Goal: Task Accomplishment & Management: Use online tool/utility

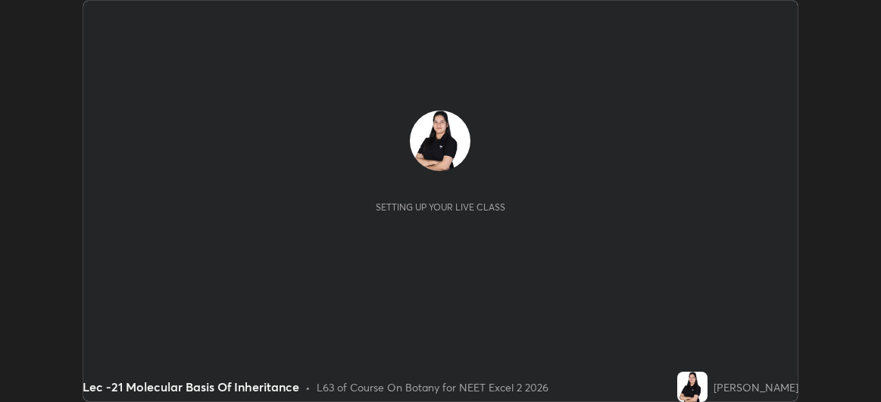
scroll to position [402, 881]
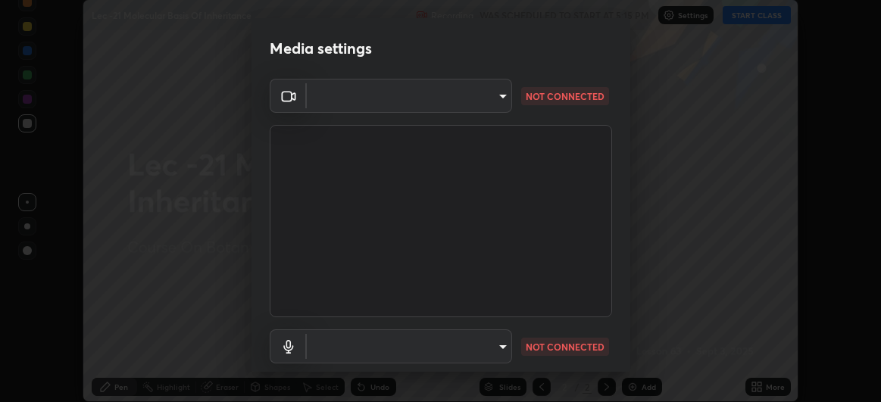
type input "df463704efc8c3d6d82446285d3d8ad2bc58552bb9147a11c789301828a3090f"
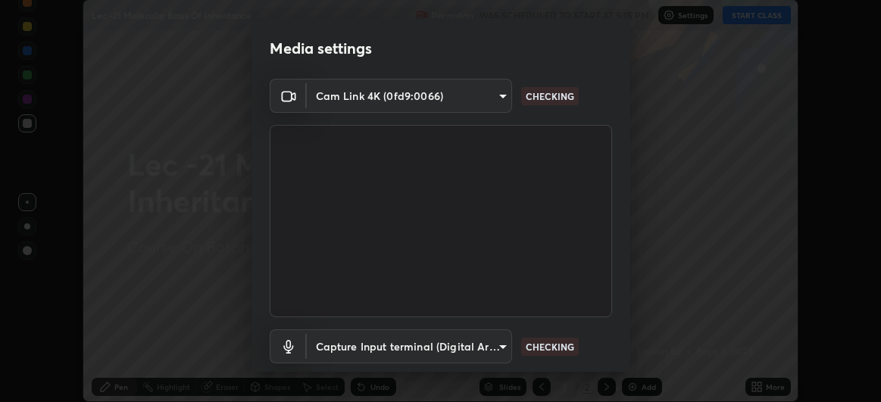
click at [490, 346] on body "Erase all Lec -21 Molecular Basis Of Inheritance Recording WAS SCHEDULED TO STA…" at bounding box center [440, 201] width 881 height 402
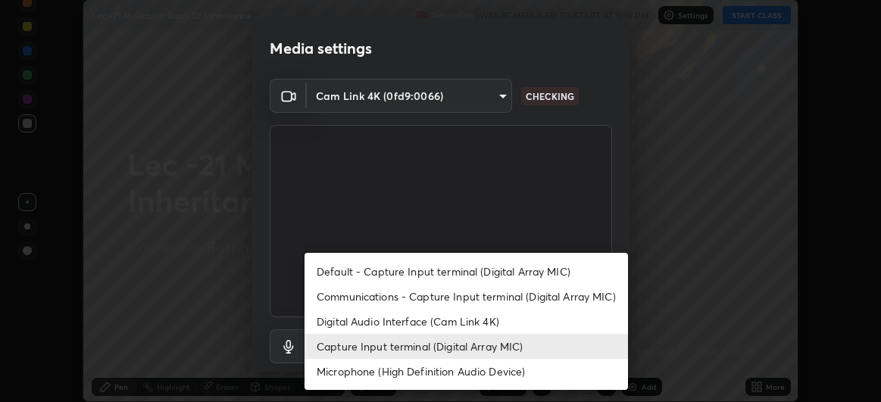
click at [460, 369] on li "Microphone (High Definition Audio Device)" at bounding box center [467, 371] width 324 height 25
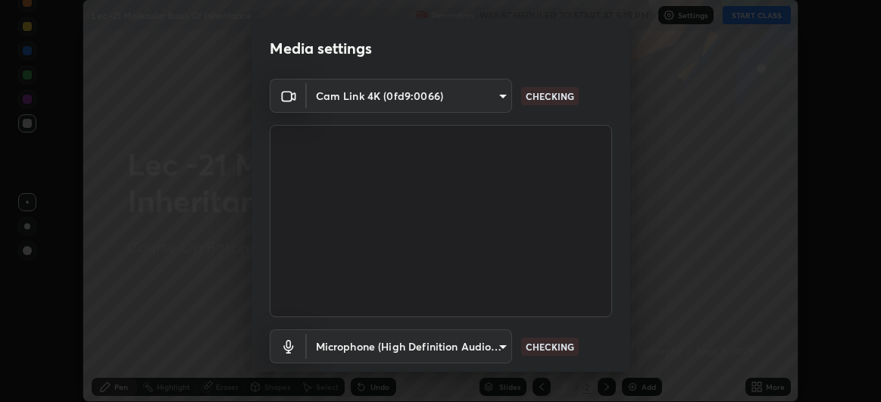
click at [479, 344] on body "Erase all Lec -21 Molecular Basis Of Inheritance Recording WAS SCHEDULED TO STA…" at bounding box center [440, 201] width 881 height 402
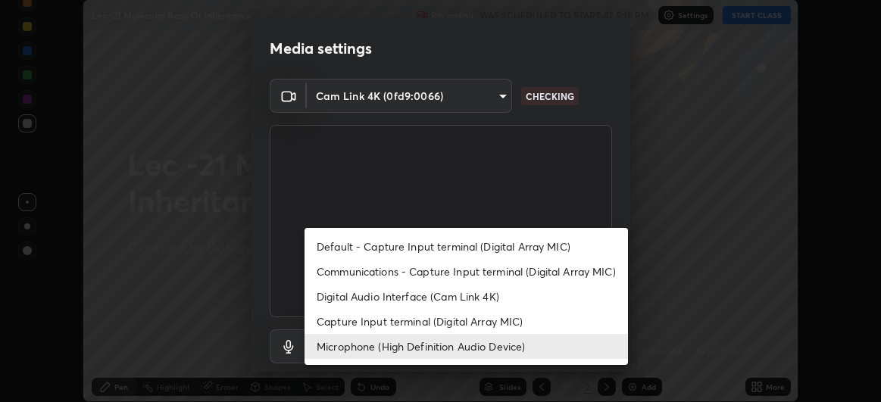
click at [452, 320] on li "Capture Input terminal (Digital Array MIC)" at bounding box center [467, 321] width 324 height 25
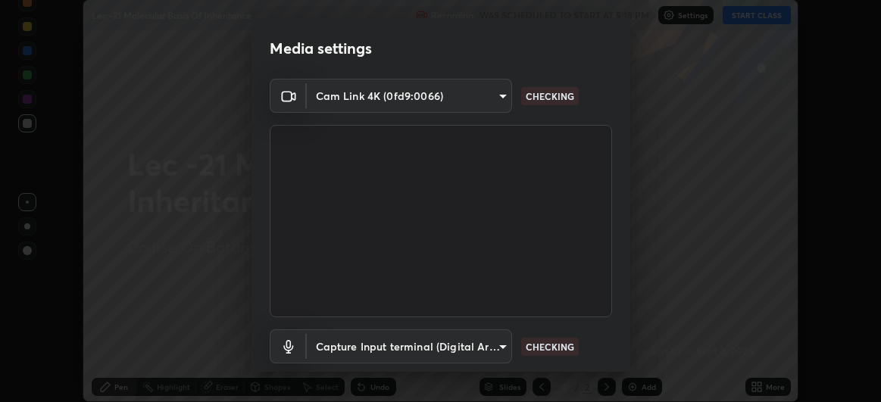
type input "ece8f8853de555797037c7b4c2fce5a63926e0fd70ab2893a4a5e1b323af3a7d"
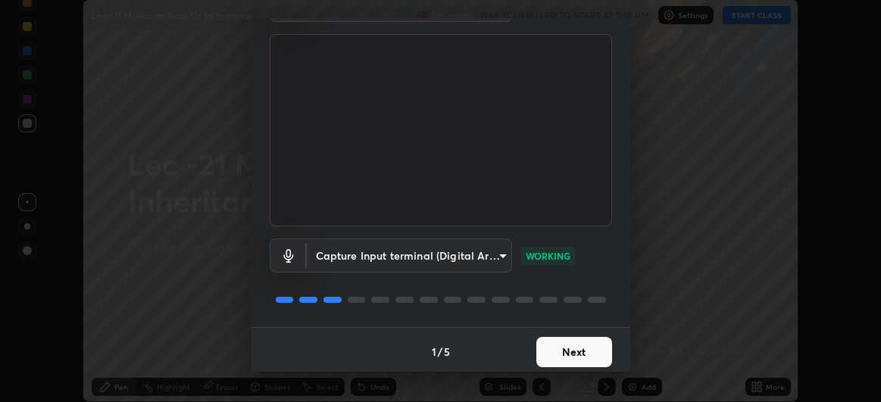
scroll to position [93, 0]
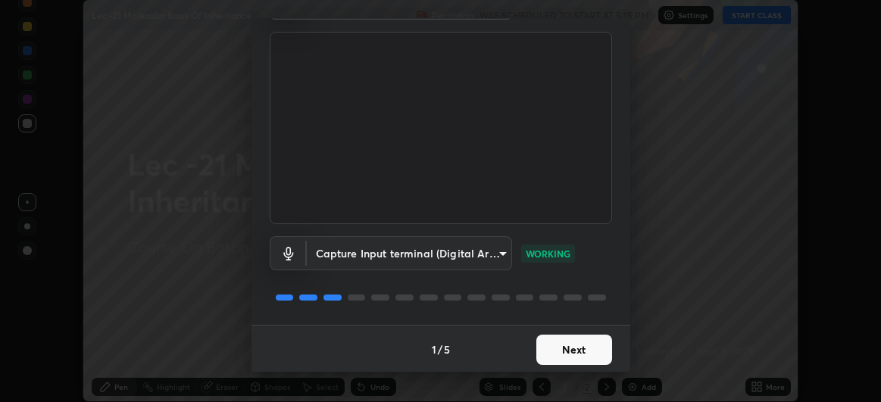
click at [550, 357] on button "Next" at bounding box center [574, 350] width 76 height 30
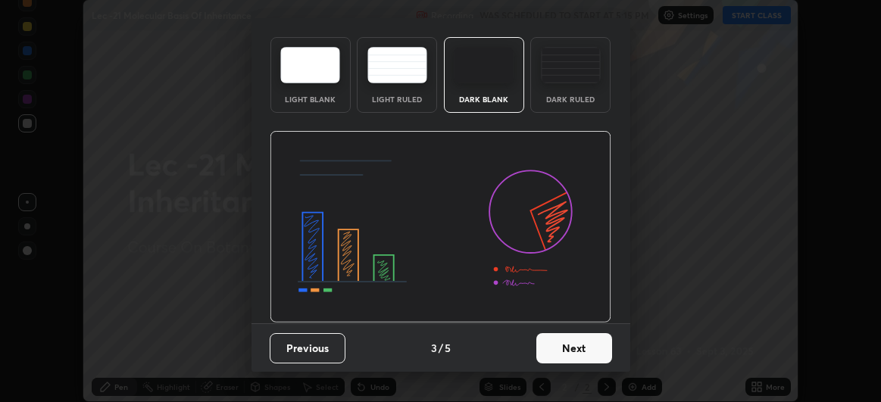
click at [551, 324] on img at bounding box center [441, 227] width 342 height 192
click at [550, 324] on img at bounding box center [441, 227] width 342 height 192
click at [549, 324] on img at bounding box center [441, 227] width 342 height 192
click at [552, 324] on img at bounding box center [441, 227] width 342 height 192
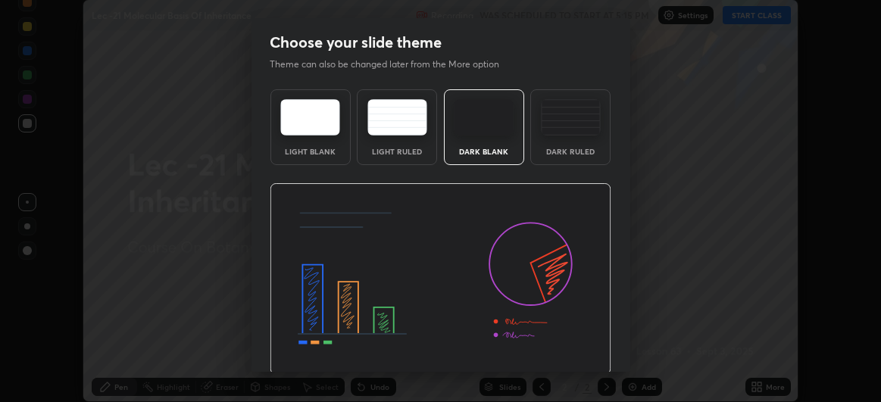
click at [552, 352] on img at bounding box center [441, 279] width 342 height 192
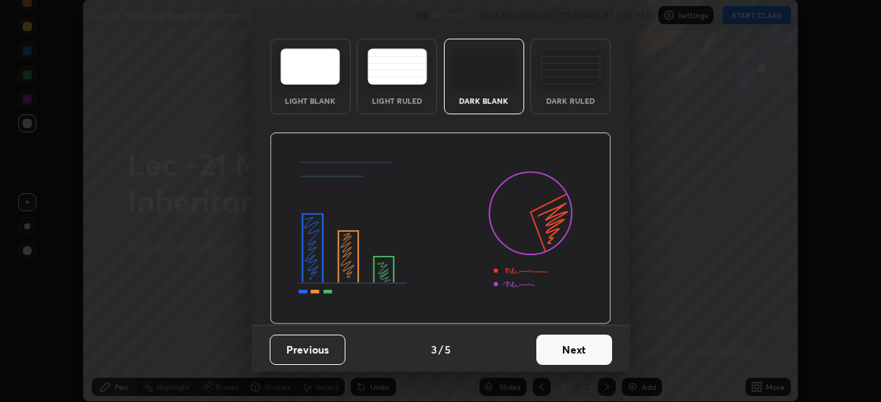
click at [325, 348] on button "Previous" at bounding box center [308, 350] width 76 height 30
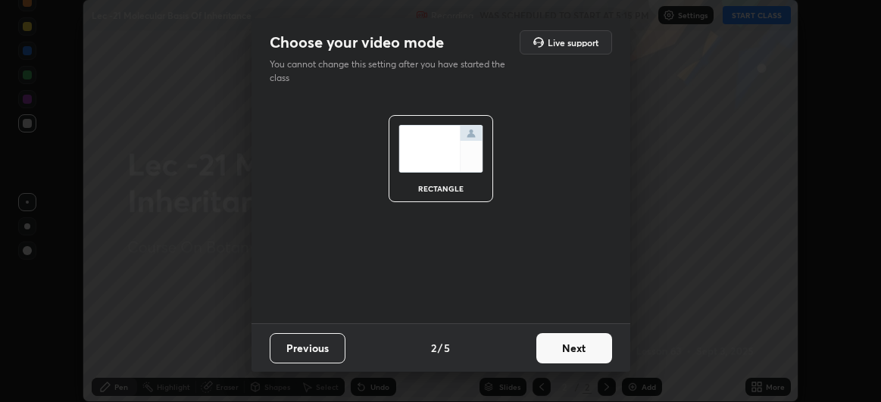
click at [320, 352] on button "Previous" at bounding box center [308, 348] width 76 height 30
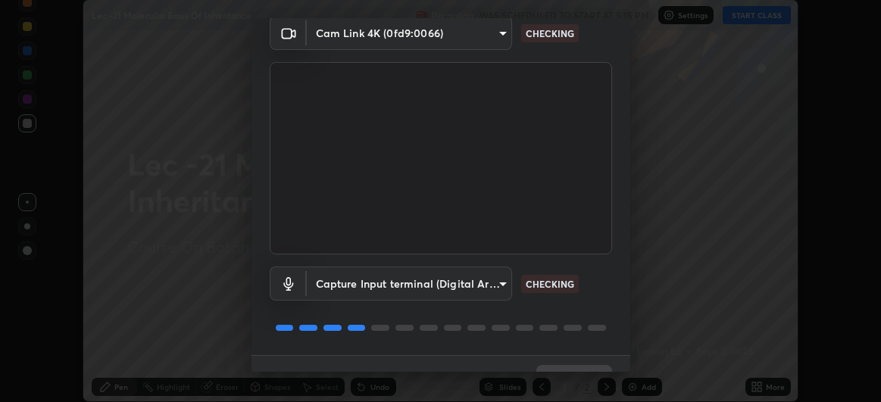
scroll to position [70, 0]
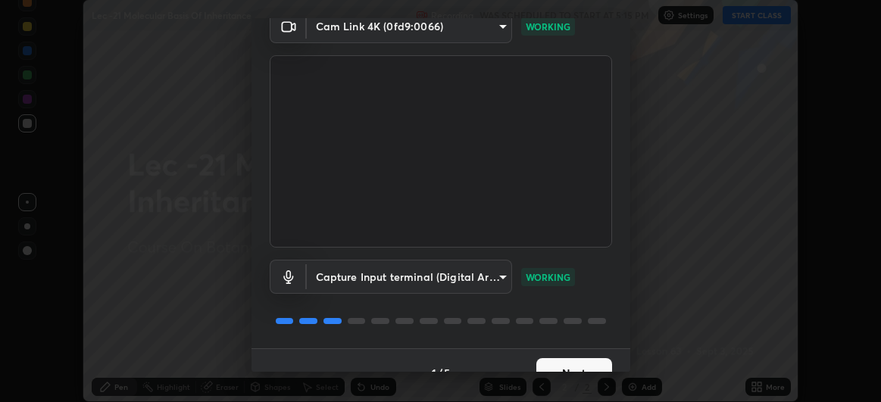
click at [557, 361] on button "Next" at bounding box center [574, 373] width 76 height 30
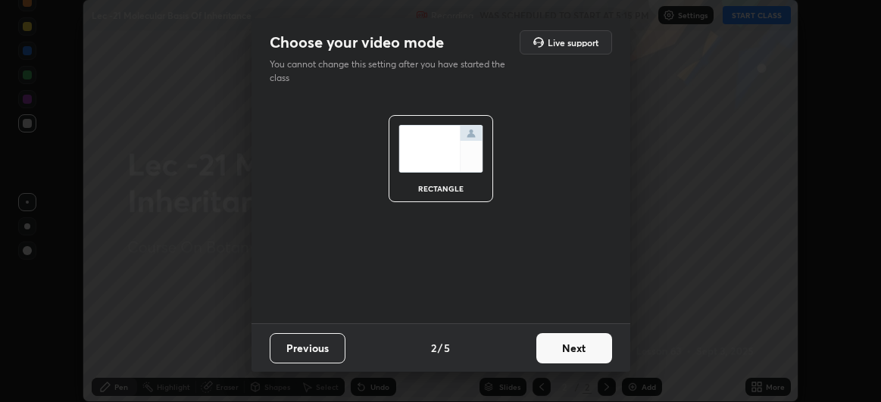
click at [555, 361] on button "Next" at bounding box center [574, 348] width 76 height 30
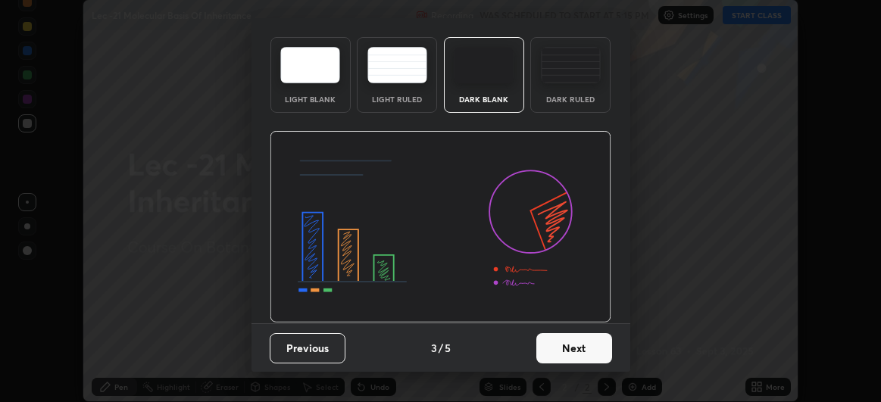
click at [553, 324] on img at bounding box center [441, 227] width 342 height 192
click at [552, 324] on img at bounding box center [441, 227] width 342 height 192
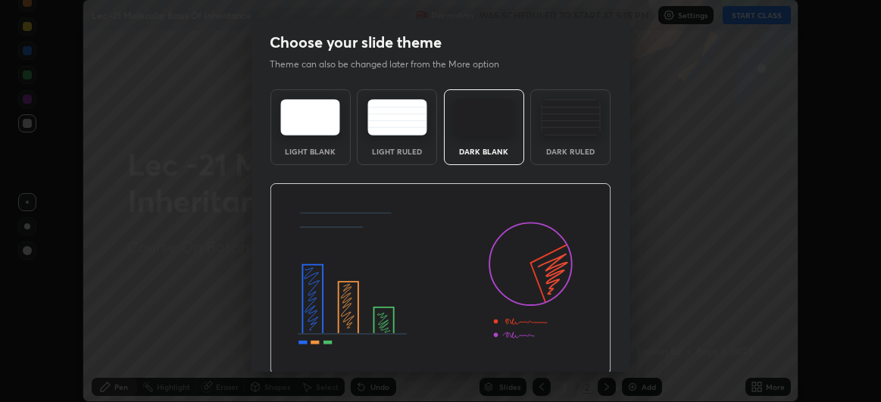
scroll to position [51, 0]
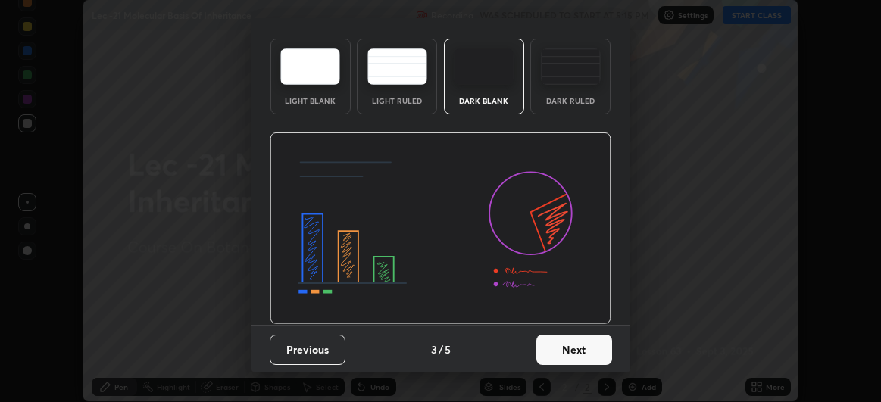
click at [562, 345] on button "Next" at bounding box center [574, 350] width 76 height 30
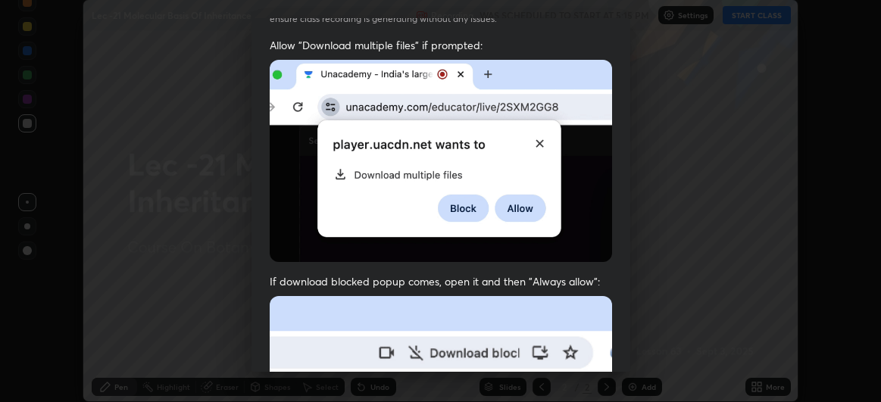
scroll to position [403, 0]
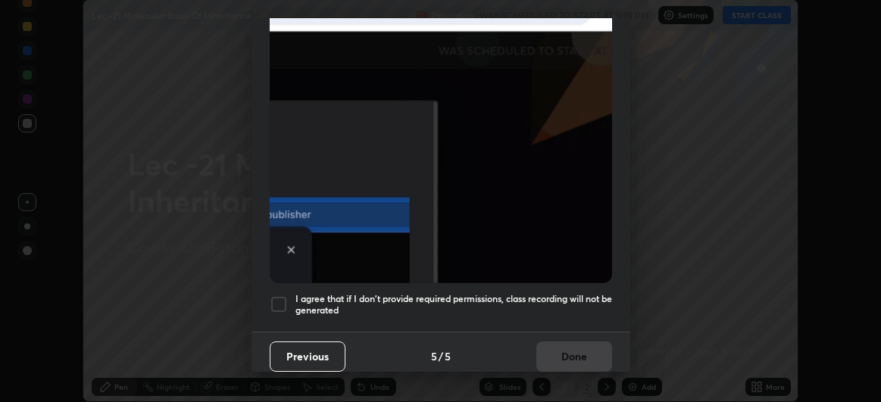
click at [281, 300] on div at bounding box center [279, 304] width 18 height 18
click at [565, 345] on button "Done" at bounding box center [574, 357] width 76 height 30
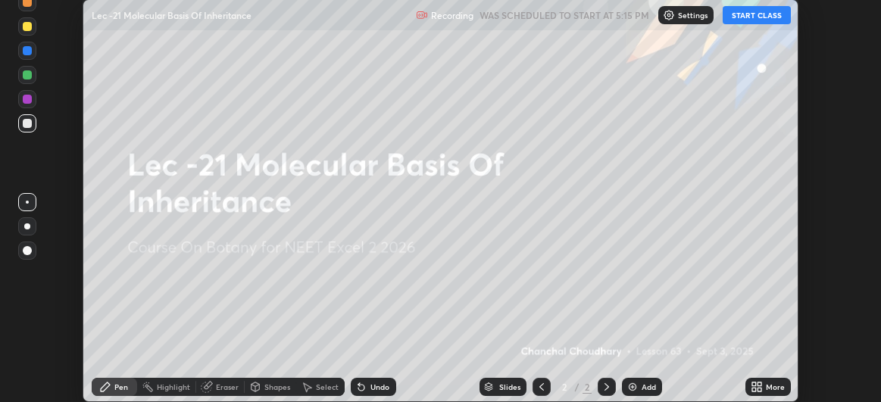
click at [752, 14] on button "START CLASS" at bounding box center [757, 15] width 68 height 18
click at [642, 390] on div "Add" at bounding box center [649, 387] width 14 height 8
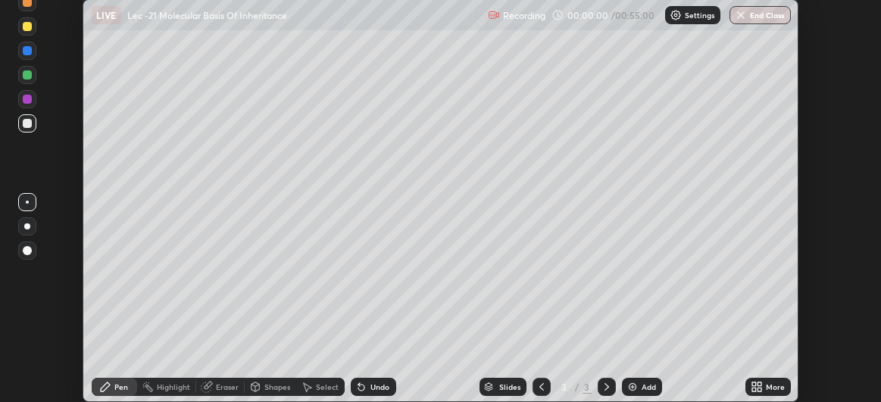
click at [765, 389] on div "More" at bounding box center [767, 387] width 45 height 18
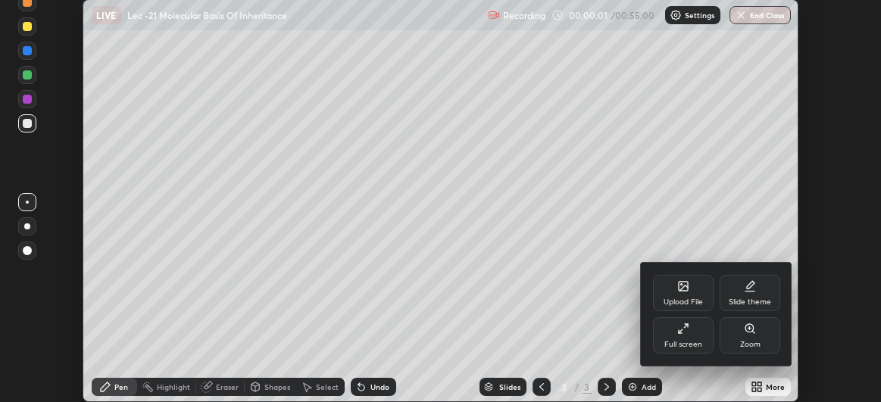
click at [684, 300] on div "Upload File" at bounding box center [683, 302] width 39 height 8
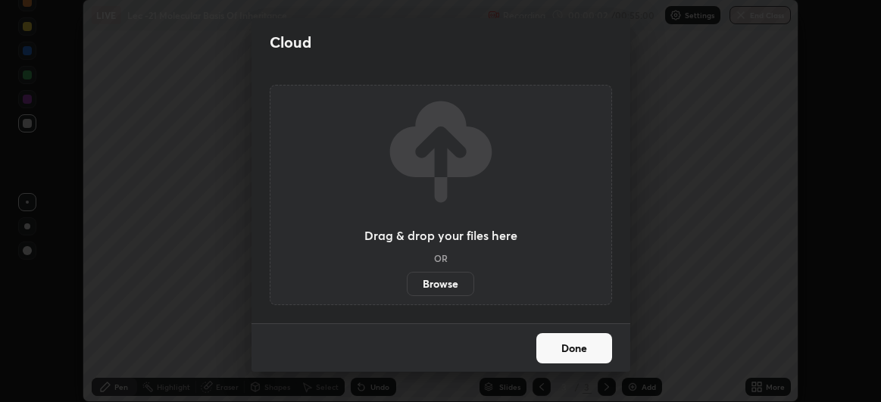
click at [448, 284] on label "Browse" at bounding box center [440, 284] width 67 height 24
click at [407, 284] on input "Browse" at bounding box center [407, 284] width 0 height 24
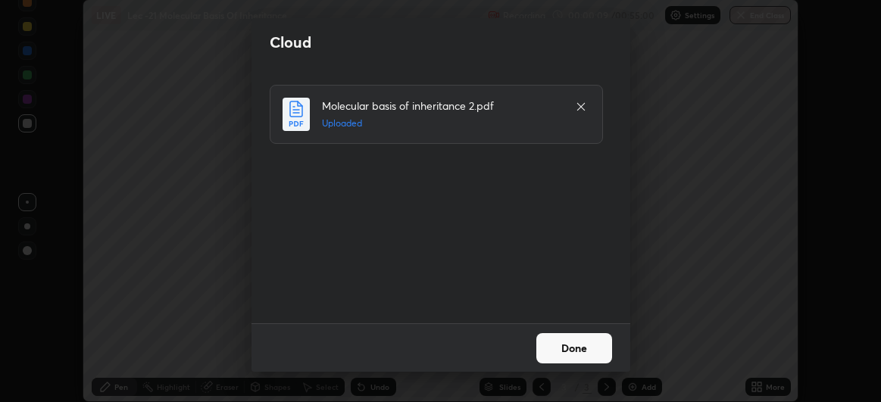
click at [567, 348] on button "Done" at bounding box center [574, 348] width 76 height 30
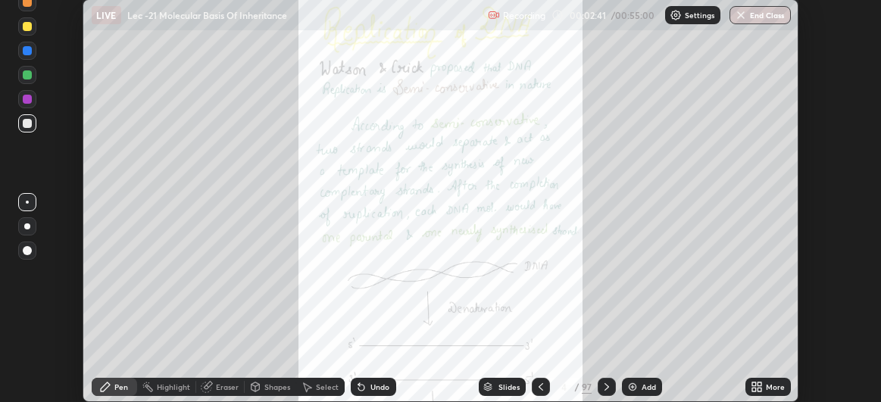
click at [367, 385] on div "Undo" at bounding box center [373, 387] width 45 height 18
click at [494, 387] on div "Slides" at bounding box center [502, 387] width 47 height 18
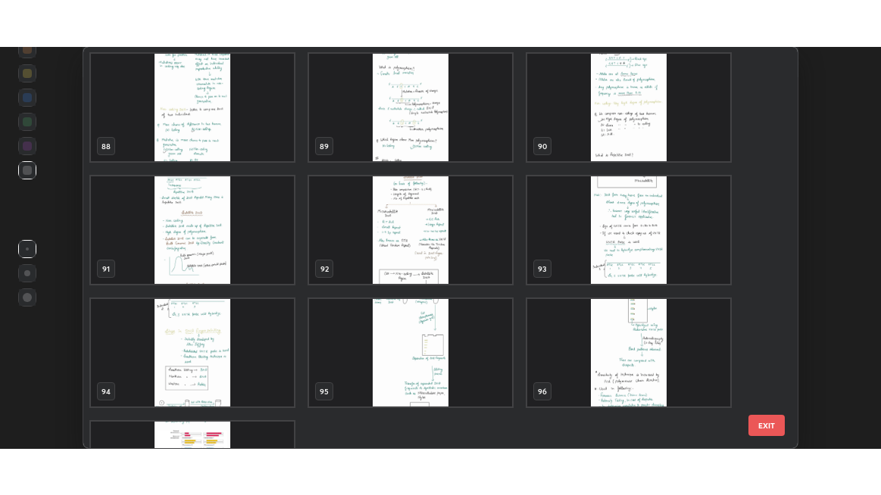
scroll to position [3561, 0]
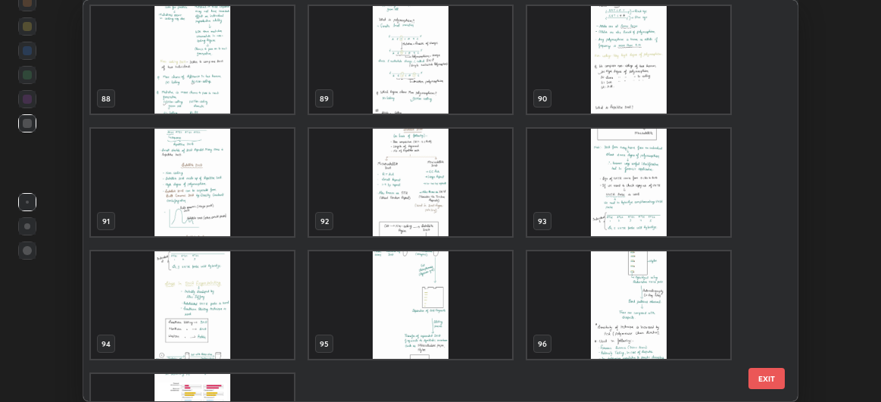
click at [569, 206] on img "grid" at bounding box center [628, 183] width 203 height 108
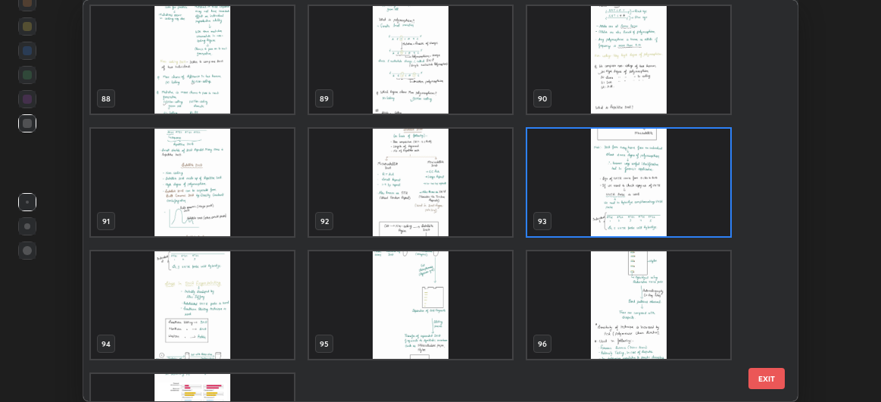
click at [570, 205] on img "grid" at bounding box center [628, 183] width 203 height 108
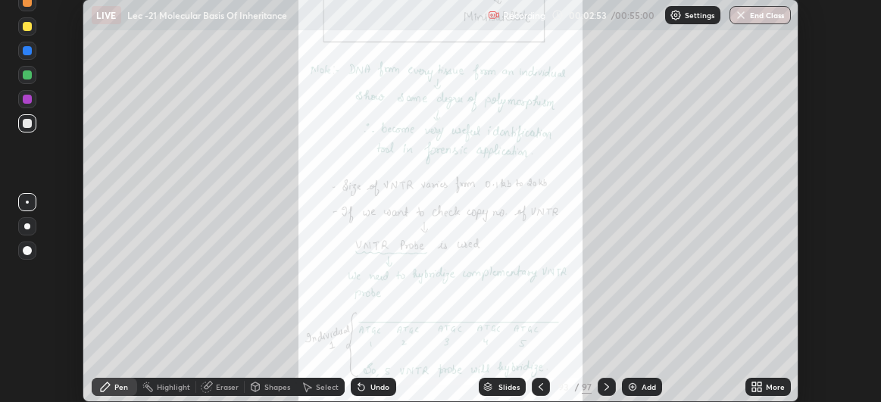
click at [760, 391] on icon at bounding box center [760, 390] width 4 height 4
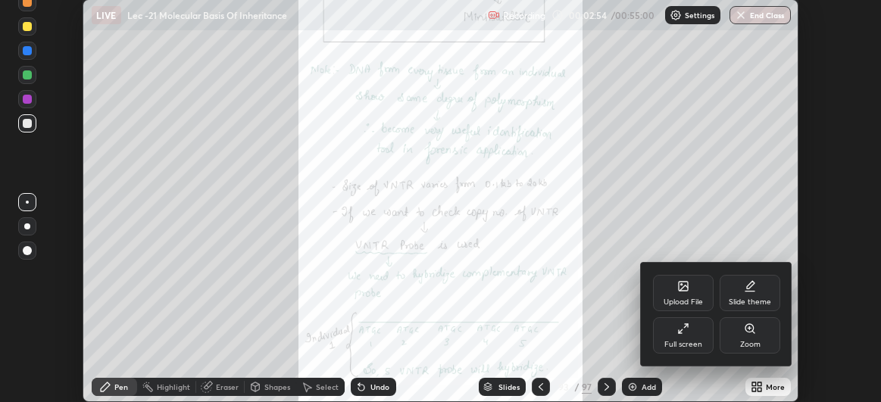
click at [683, 343] on div "Full screen" at bounding box center [683, 345] width 38 height 8
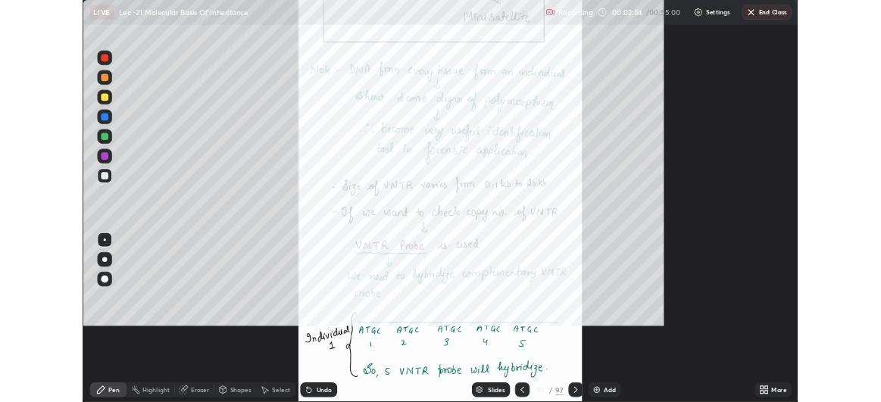
scroll to position [495, 881]
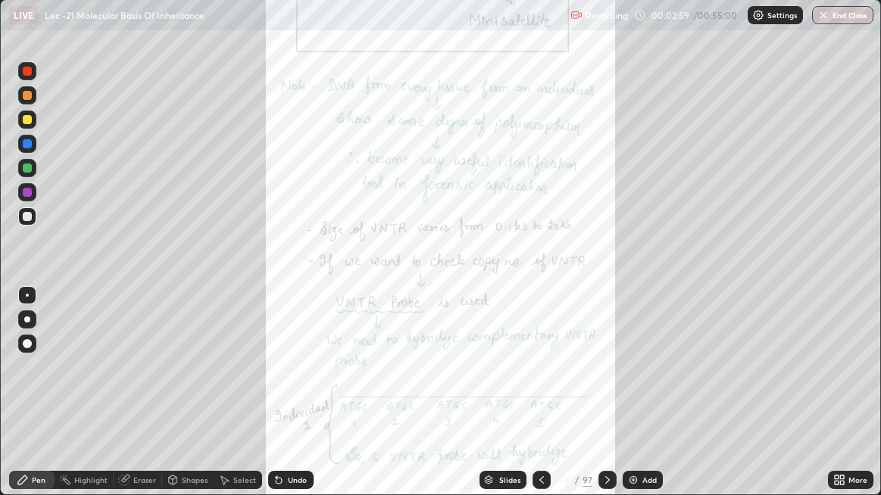
click at [27, 321] on div at bounding box center [27, 320] width 6 height 6
click at [36, 402] on div "Pen" at bounding box center [39, 481] width 14 height 8
click at [32, 220] on div at bounding box center [27, 217] width 18 height 18
click at [33, 122] on div at bounding box center [27, 120] width 18 height 18
click at [77, 402] on div "Highlight" at bounding box center [90, 481] width 33 height 8
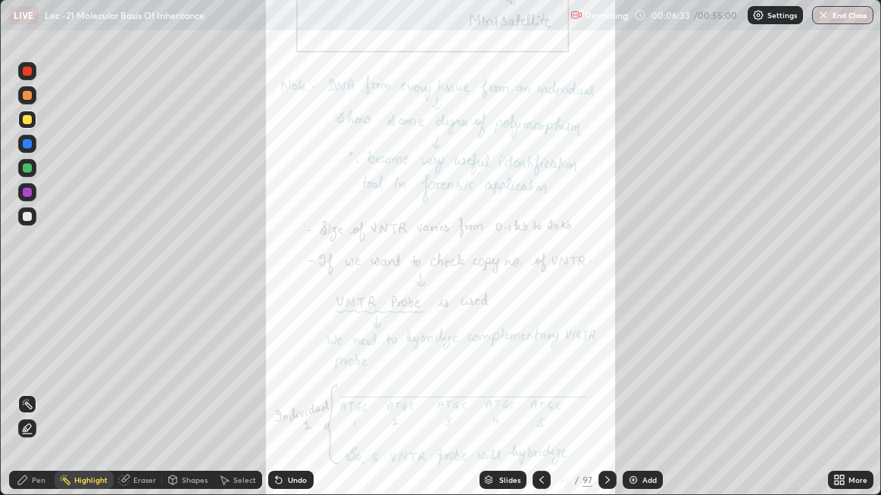
click at [30, 96] on div at bounding box center [27, 95] width 9 height 9
click at [25, 402] on icon at bounding box center [24, 431] width 3 height 2
click at [45, 312] on div "Erase all" at bounding box center [27, 248] width 36 height 436
click at [292, 402] on div "Undo" at bounding box center [297, 481] width 19 height 8
click at [291, 402] on div "Undo" at bounding box center [297, 481] width 19 height 8
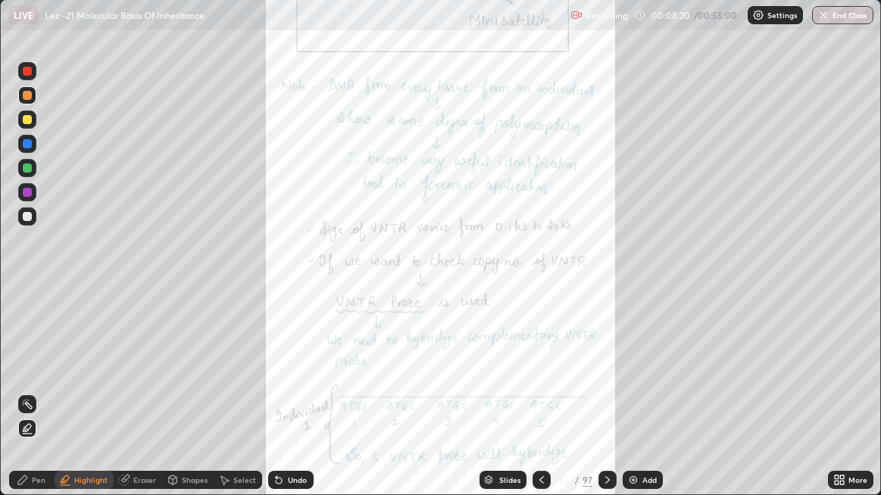
click at [292, 402] on div "Undo" at bounding box center [290, 480] width 45 height 18
click at [292, 402] on div "Undo" at bounding box center [297, 481] width 19 height 8
click at [295, 402] on div "Undo" at bounding box center [297, 481] width 19 height 8
click at [296, 402] on div "Undo" at bounding box center [290, 480] width 45 height 18
click at [297, 402] on div "Undo" at bounding box center [290, 480] width 45 height 18
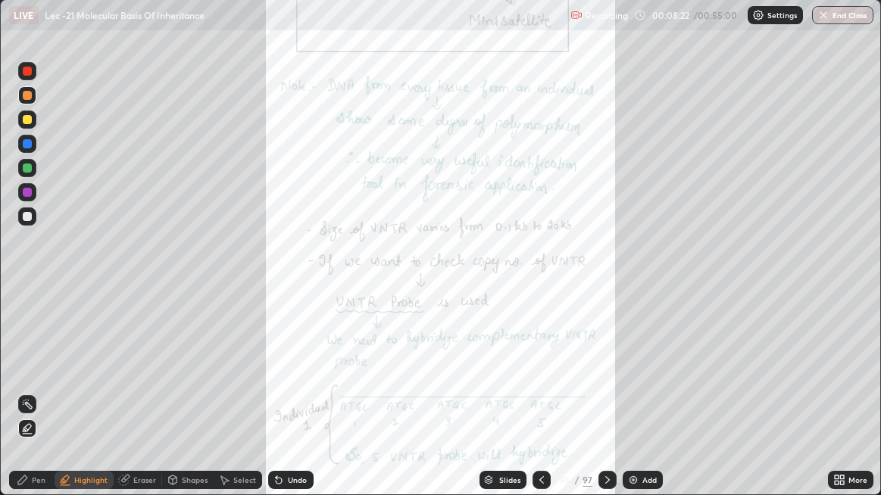
click at [29, 402] on icon at bounding box center [27, 405] width 12 height 12
click at [606, 402] on icon at bounding box center [607, 481] width 5 height 8
click at [605, 402] on icon at bounding box center [608, 480] width 12 height 12
click at [849, 402] on div "More" at bounding box center [858, 481] width 19 height 8
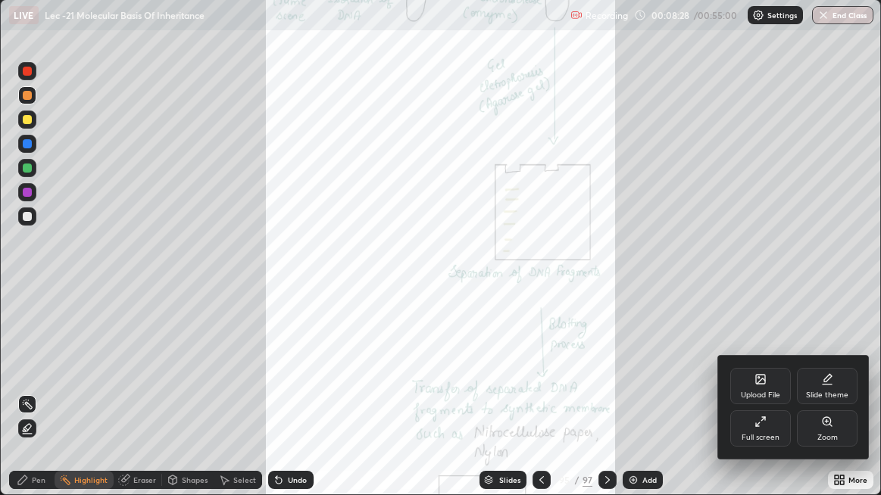
click at [838, 402] on div "Zoom" at bounding box center [827, 429] width 61 height 36
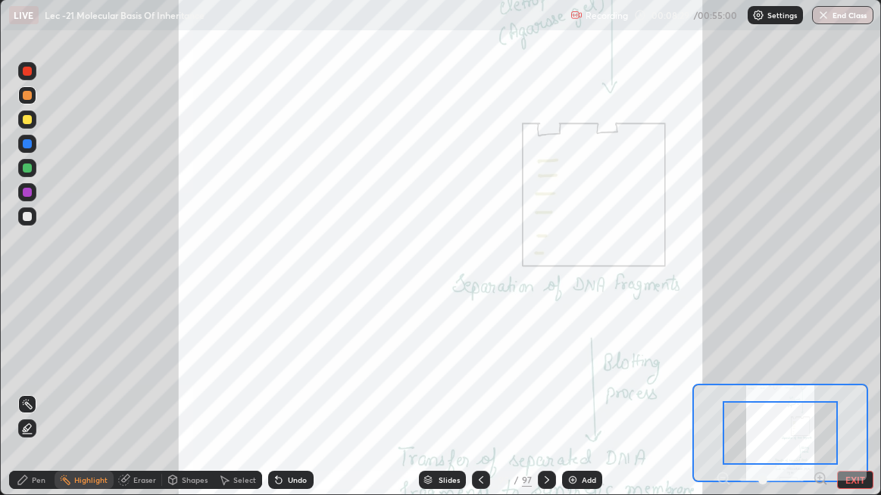
click at [821, 402] on icon at bounding box center [820, 478] width 15 height 15
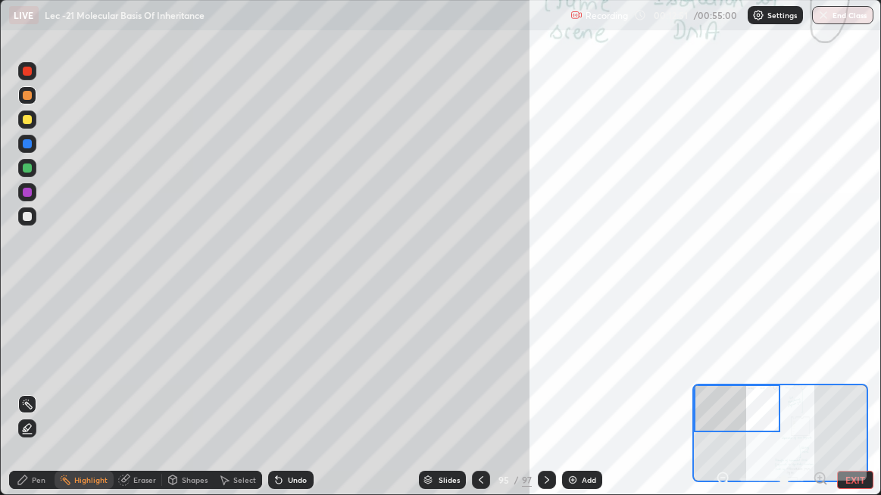
click at [26, 402] on icon at bounding box center [23, 480] width 12 height 12
click at [25, 211] on div at bounding box center [27, 217] width 18 height 18
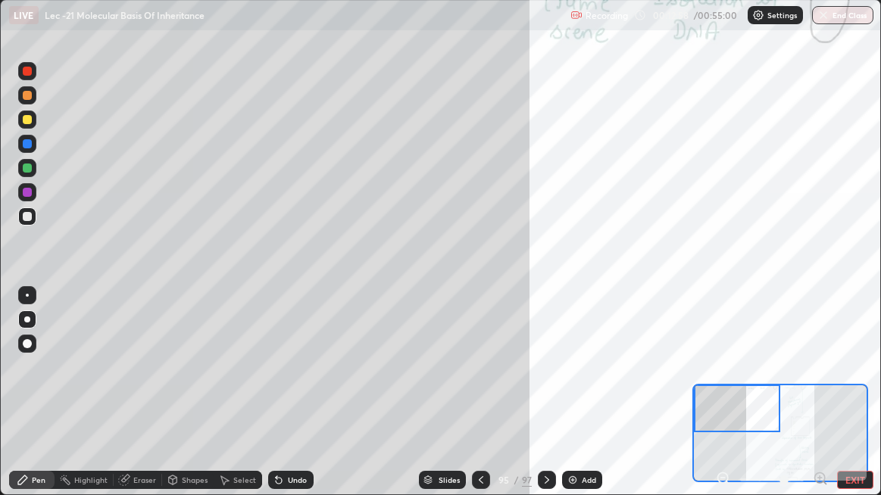
click at [31, 122] on div at bounding box center [27, 119] width 9 height 9
click at [25, 214] on div at bounding box center [27, 216] width 9 height 9
click at [24, 293] on div at bounding box center [27, 295] width 18 height 18
click at [29, 170] on div at bounding box center [27, 168] width 9 height 9
click at [27, 222] on div at bounding box center [27, 217] width 18 height 18
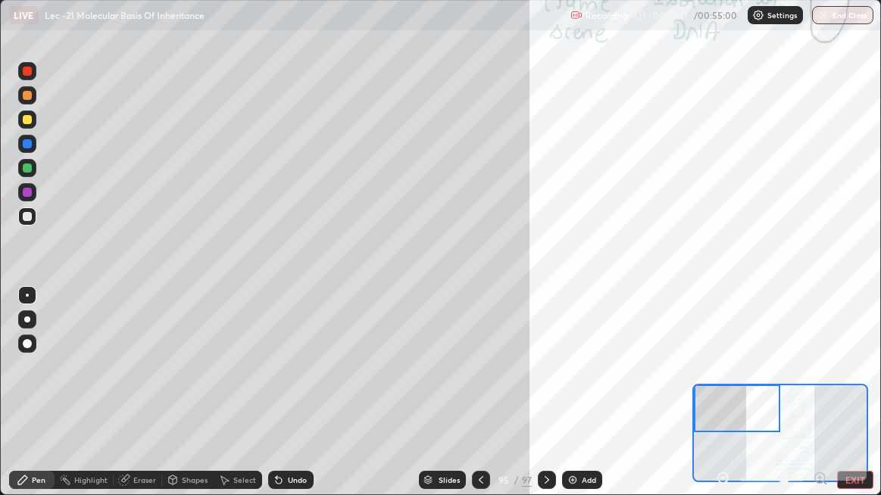
click at [26, 125] on div at bounding box center [27, 120] width 18 height 18
click at [77, 402] on div "Highlight" at bounding box center [90, 481] width 33 height 8
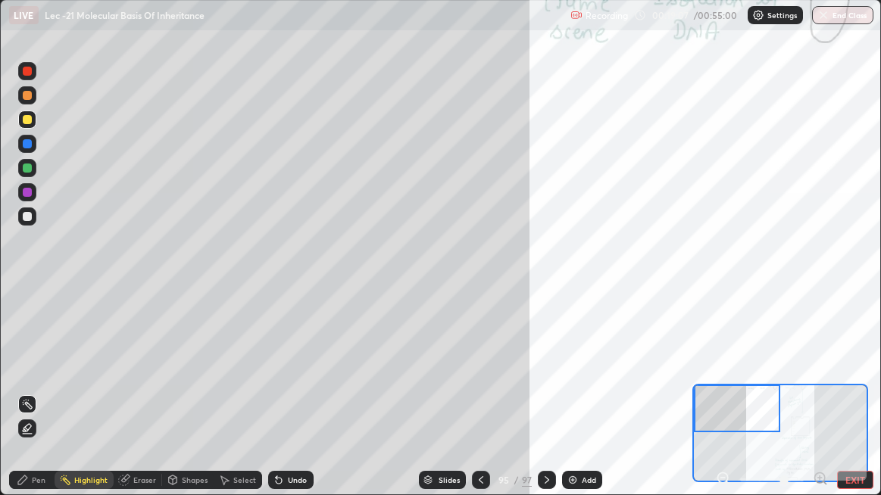
click at [27, 161] on div at bounding box center [27, 168] width 18 height 18
click at [25, 402] on icon at bounding box center [23, 480] width 12 height 12
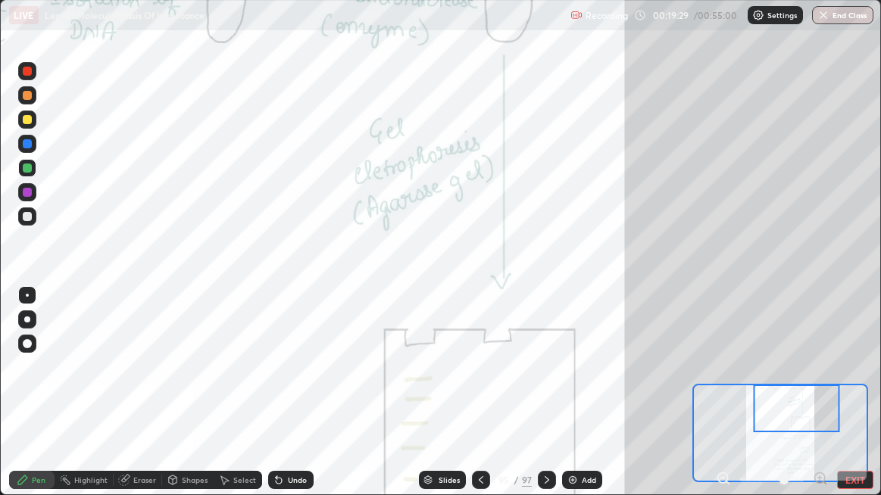
click at [100, 402] on div "Highlight" at bounding box center [90, 481] width 33 height 8
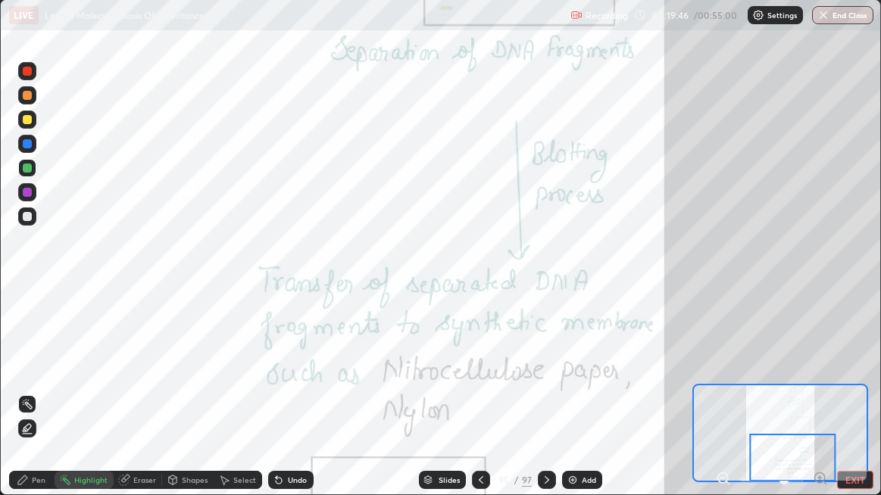
click at [546, 402] on icon at bounding box center [547, 480] width 12 height 12
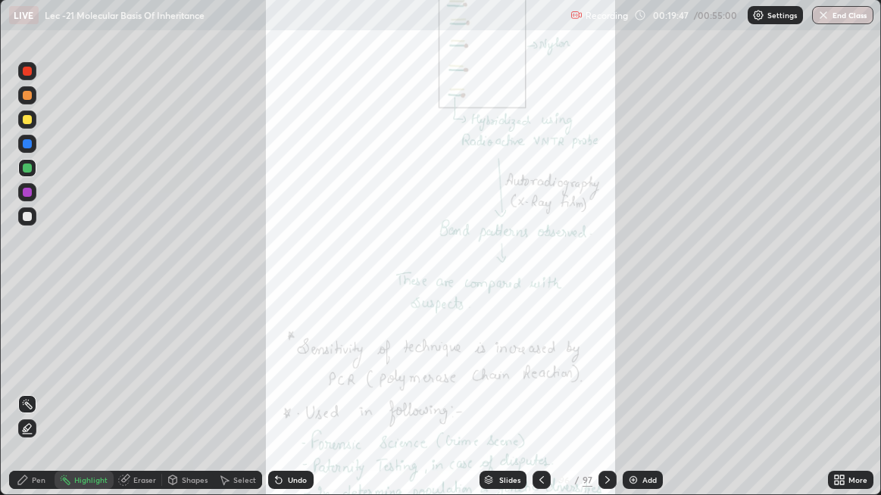
click at [847, 402] on div "More" at bounding box center [850, 480] width 45 height 18
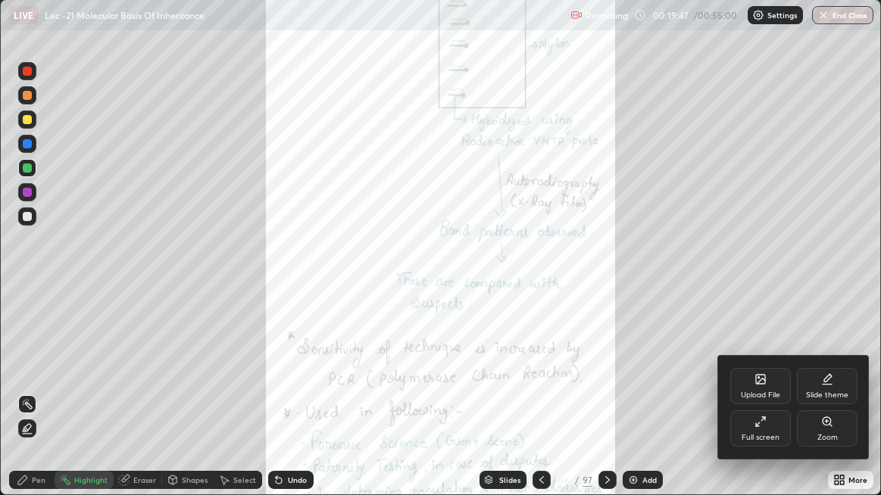
click at [833, 402] on div "Zoom" at bounding box center [827, 438] width 20 height 8
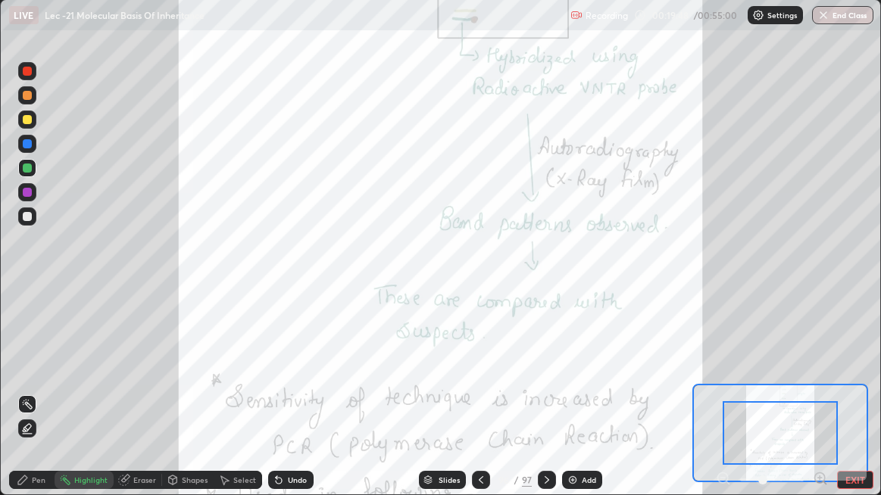
click at [825, 402] on icon at bounding box center [825, 483] width 3 height 3
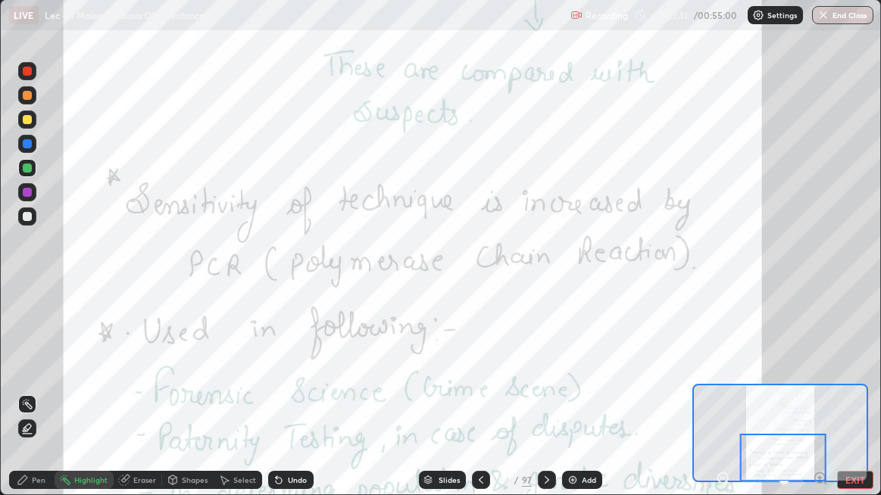
click at [546, 402] on icon at bounding box center [547, 480] width 12 height 12
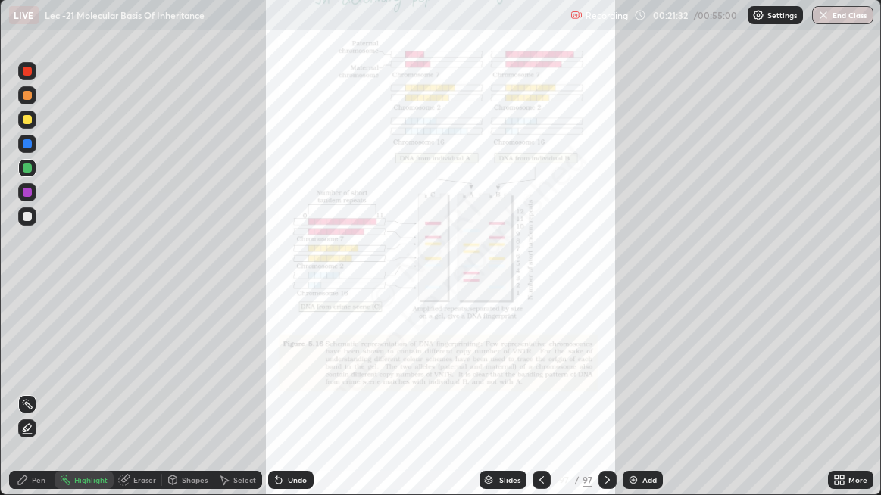
click at [848, 402] on div "More" at bounding box center [850, 480] width 45 height 18
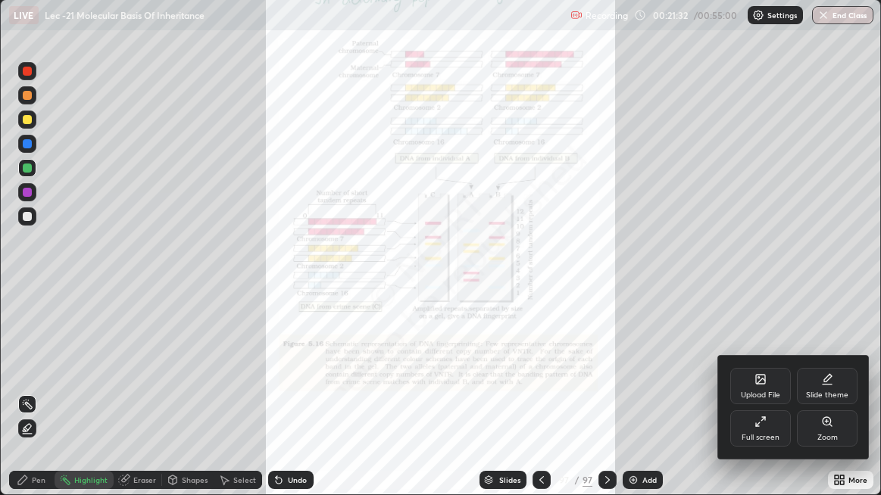
click at [830, 402] on div "Zoom" at bounding box center [827, 438] width 20 height 8
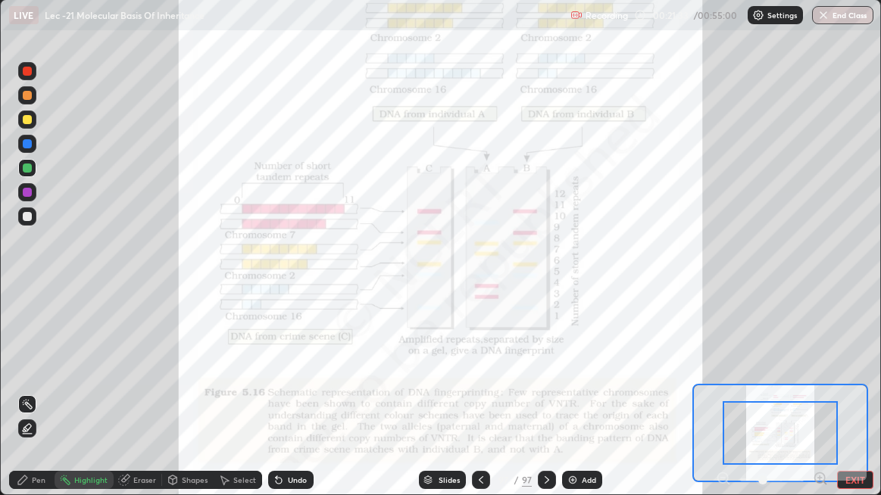
click at [824, 402] on icon at bounding box center [820, 478] width 15 height 15
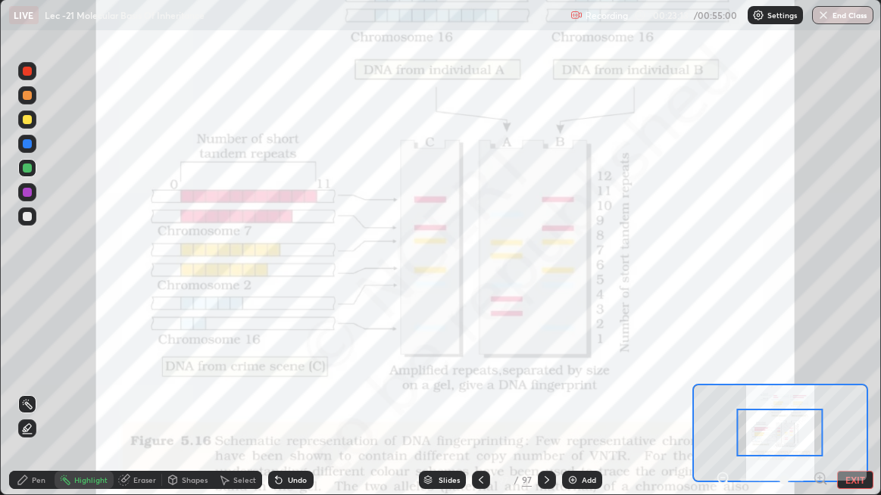
click at [845, 402] on button "EXIT" at bounding box center [855, 480] width 36 height 18
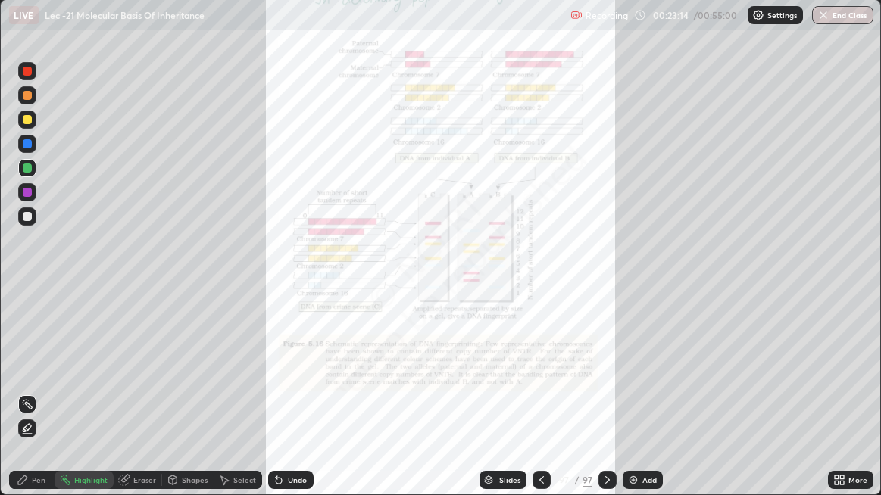
click at [849, 402] on div "More" at bounding box center [858, 481] width 19 height 8
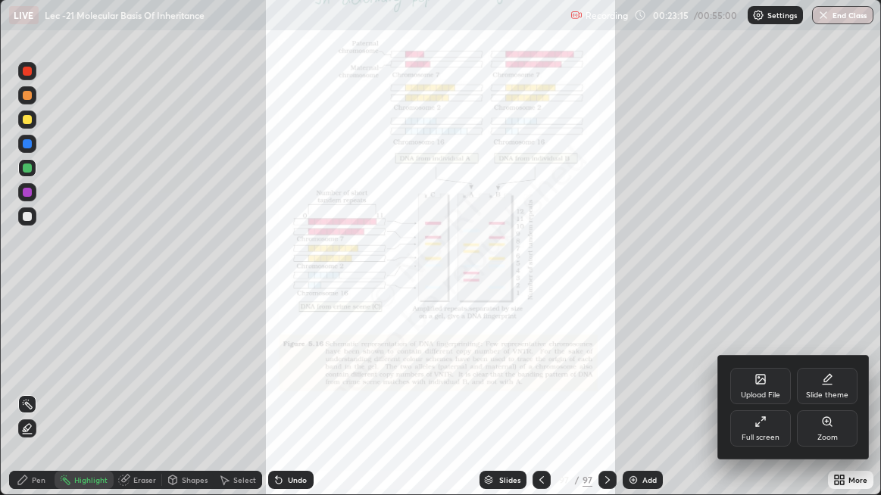
click at [757, 402] on div "Full screen" at bounding box center [760, 429] width 61 height 36
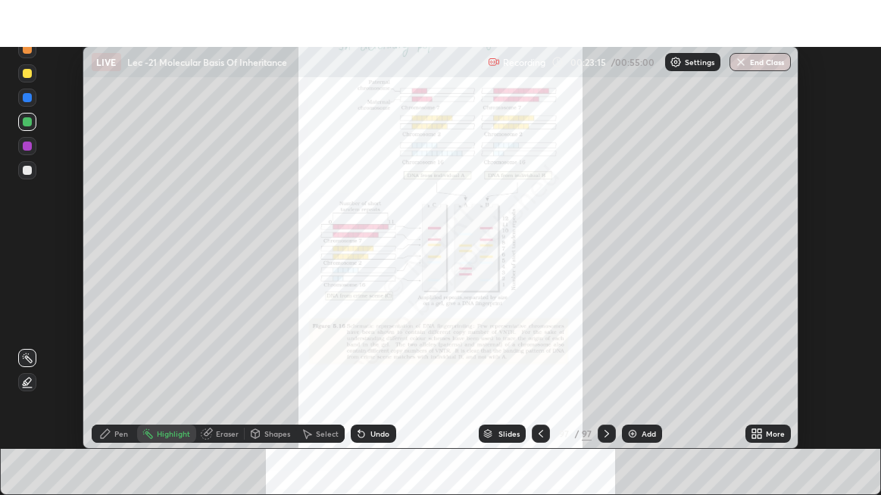
scroll to position [75358, 74879]
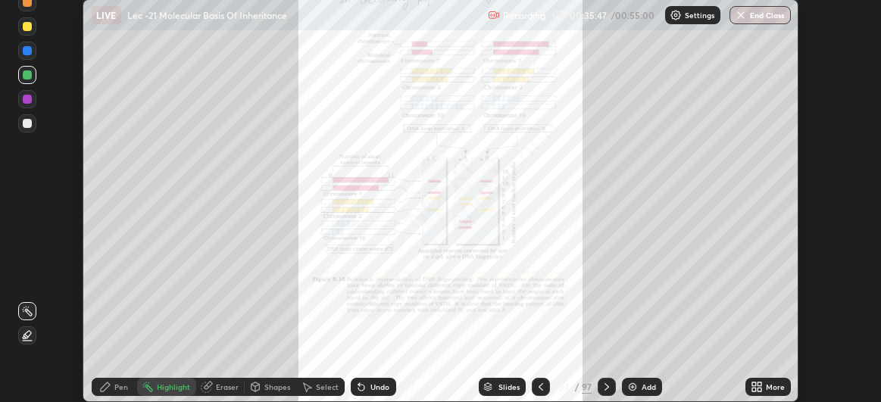
click at [535, 388] on icon at bounding box center [541, 387] width 12 height 12
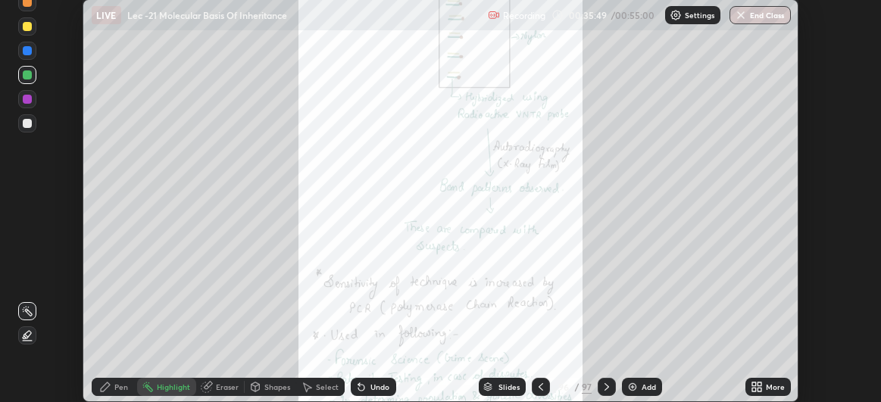
click at [543, 382] on icon at bounding box center [541, 387] width 12 height 12
click at [772, 384] on div "More" at bounding box center [775, 387] width 19 height 8
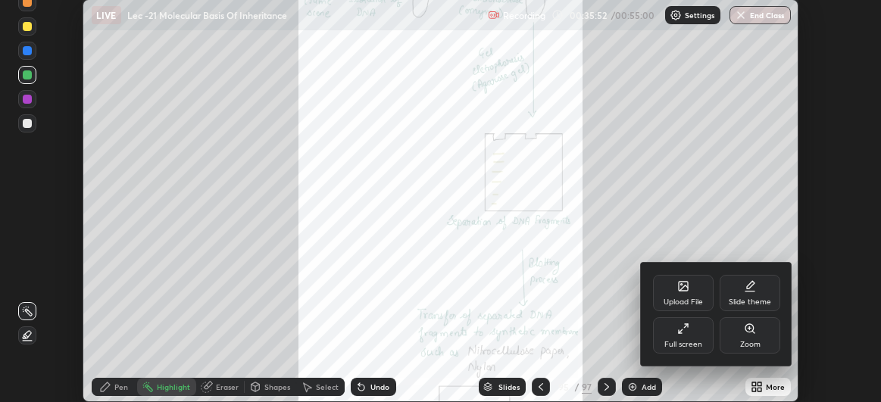
click at [682, 346] on div "Full screen" at bounding box center [683, 345] width 38 height 8
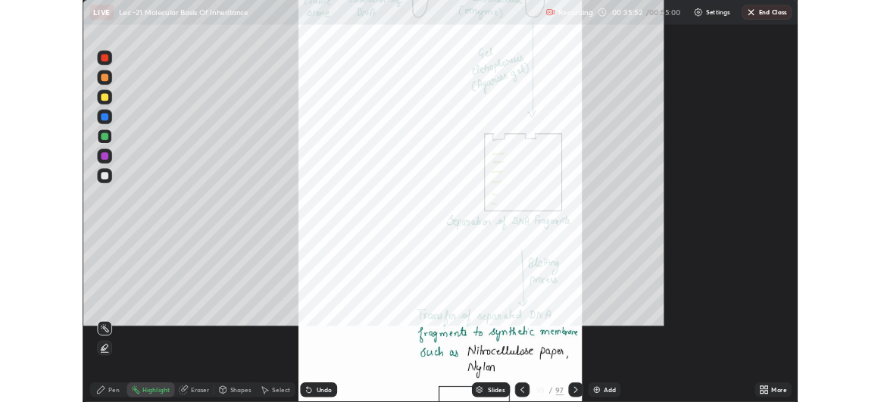
scroll to position [495, 881]
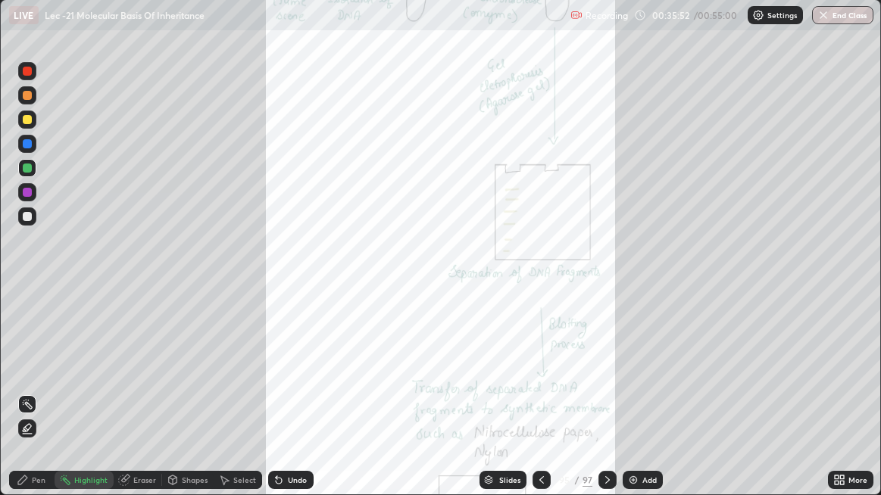
click at [852, 402] on div "More" at bounding box center [858, 481] width 19 height 8
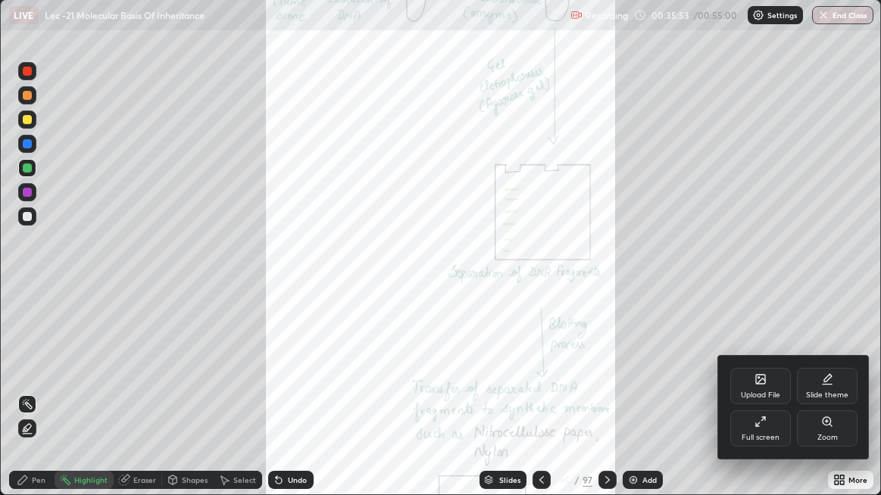
click at [833, 402] on div "Zoom" at bounding box center [827, 429] width 61 height 36
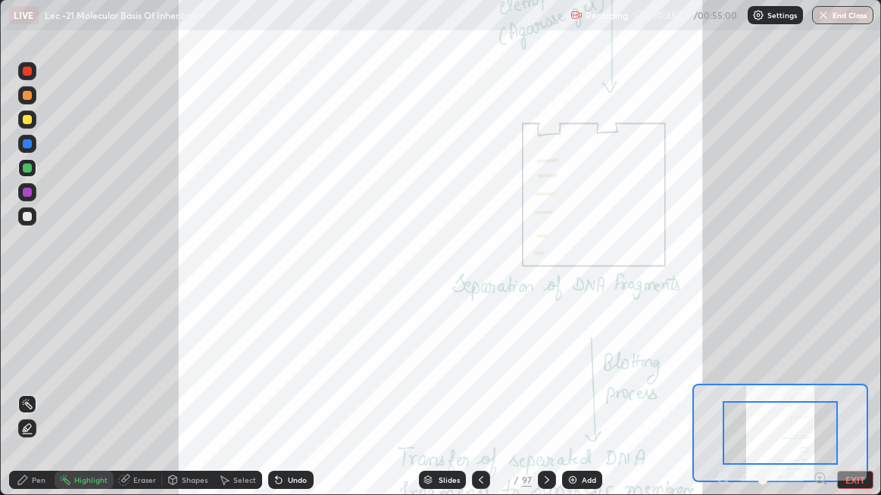
click at [826, 402] on icon at bounding box center [820, 478] width 15 height 15
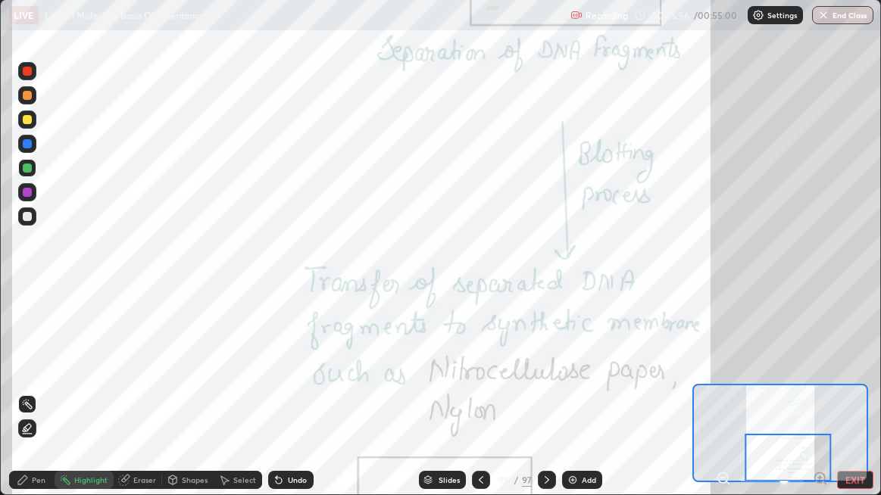
click at [861, 402] on button "EXIT" at bounding box center [855, 480] width 36 height 18
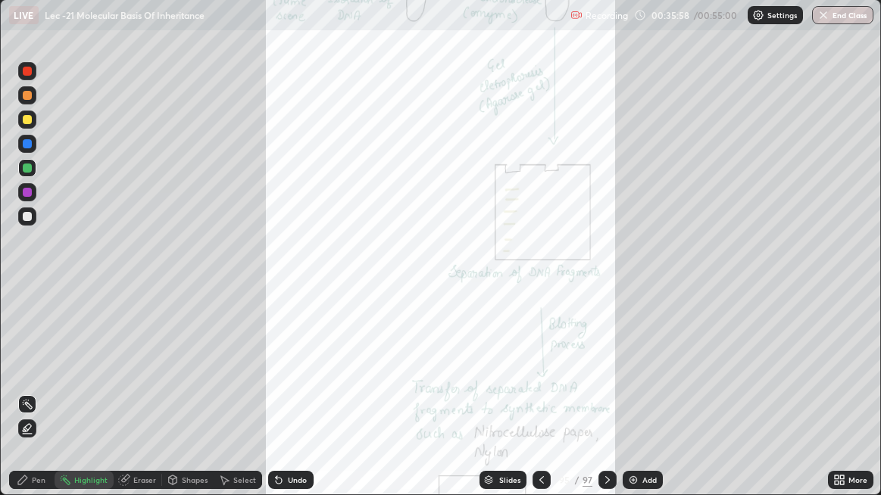
click at [848, 402] on div "More" at bounding box center [850, 480] width 45 height 18
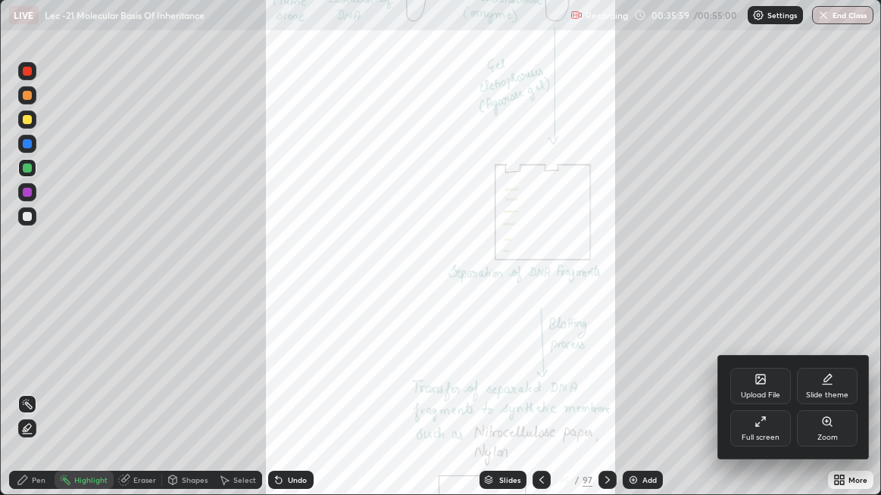
click at [777, 402] on div "Full screen" at bounding box center [761, 438] width 38 height 8
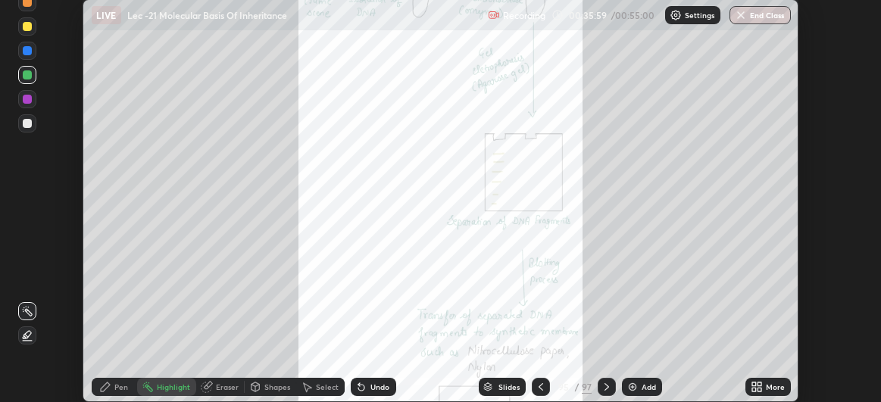
scroll to position [75358, 74879]
click at [757, 18] on button "End Class" at bounding box center [760, 15] width 61 height 18
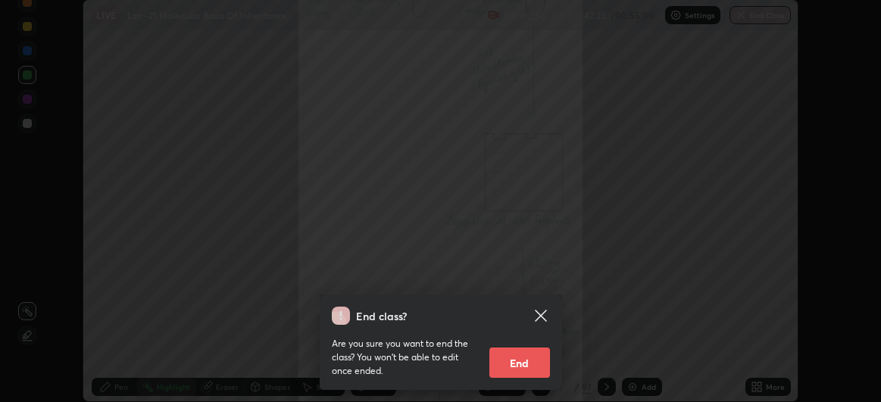
click at [524, 368] on button "End" at bounding box center [519, 363] width 61 height 30
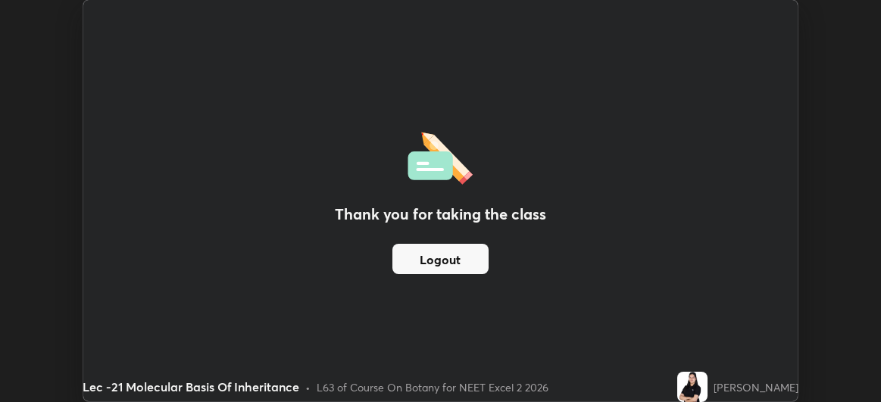
click at [451, 261] on button "Logout" at bounding box center [440, 259] width 96 height 30
